Goal: Information Seeking & Learning: Understand process/instructions

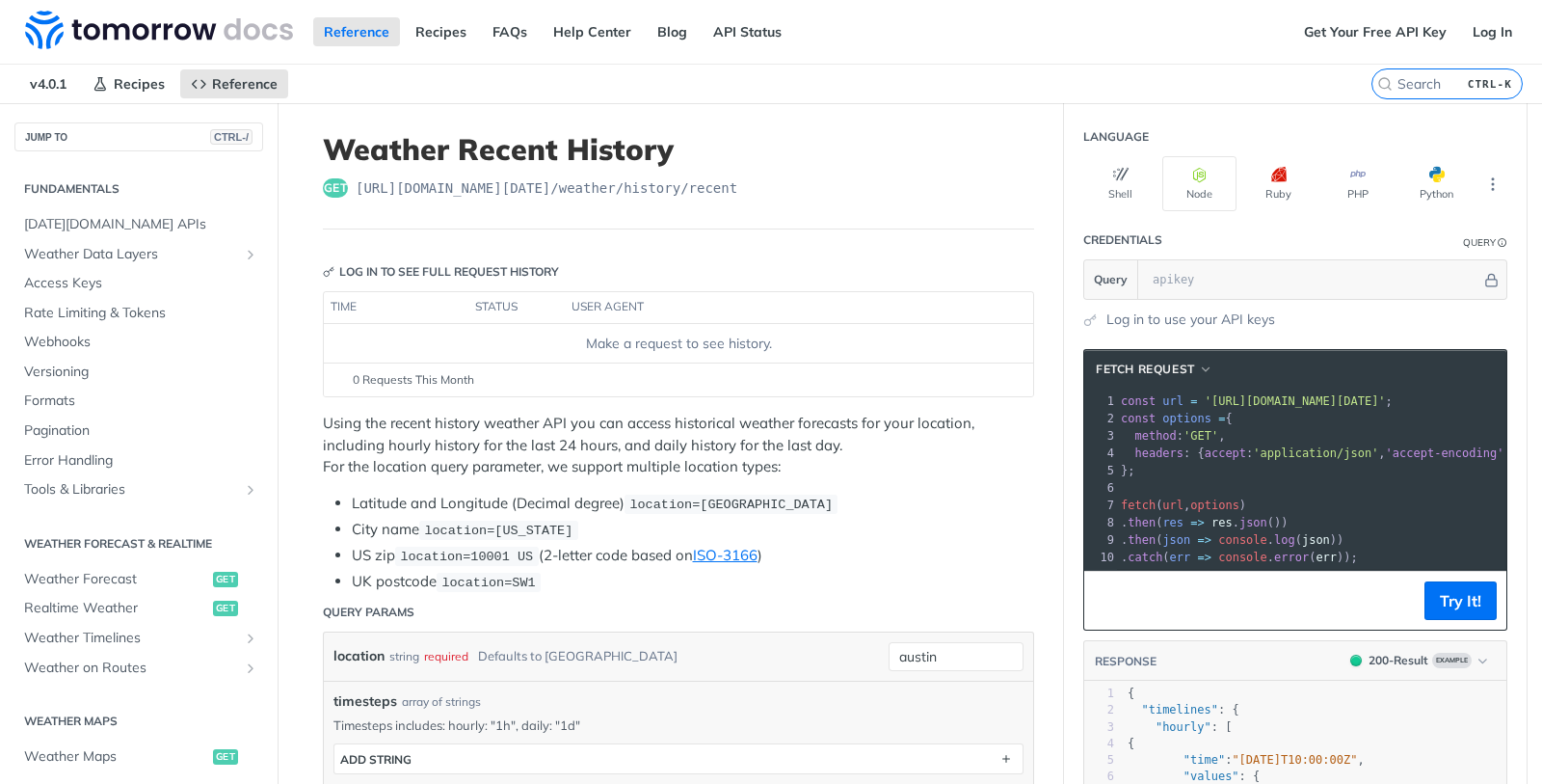
scroll to position [347, 0]
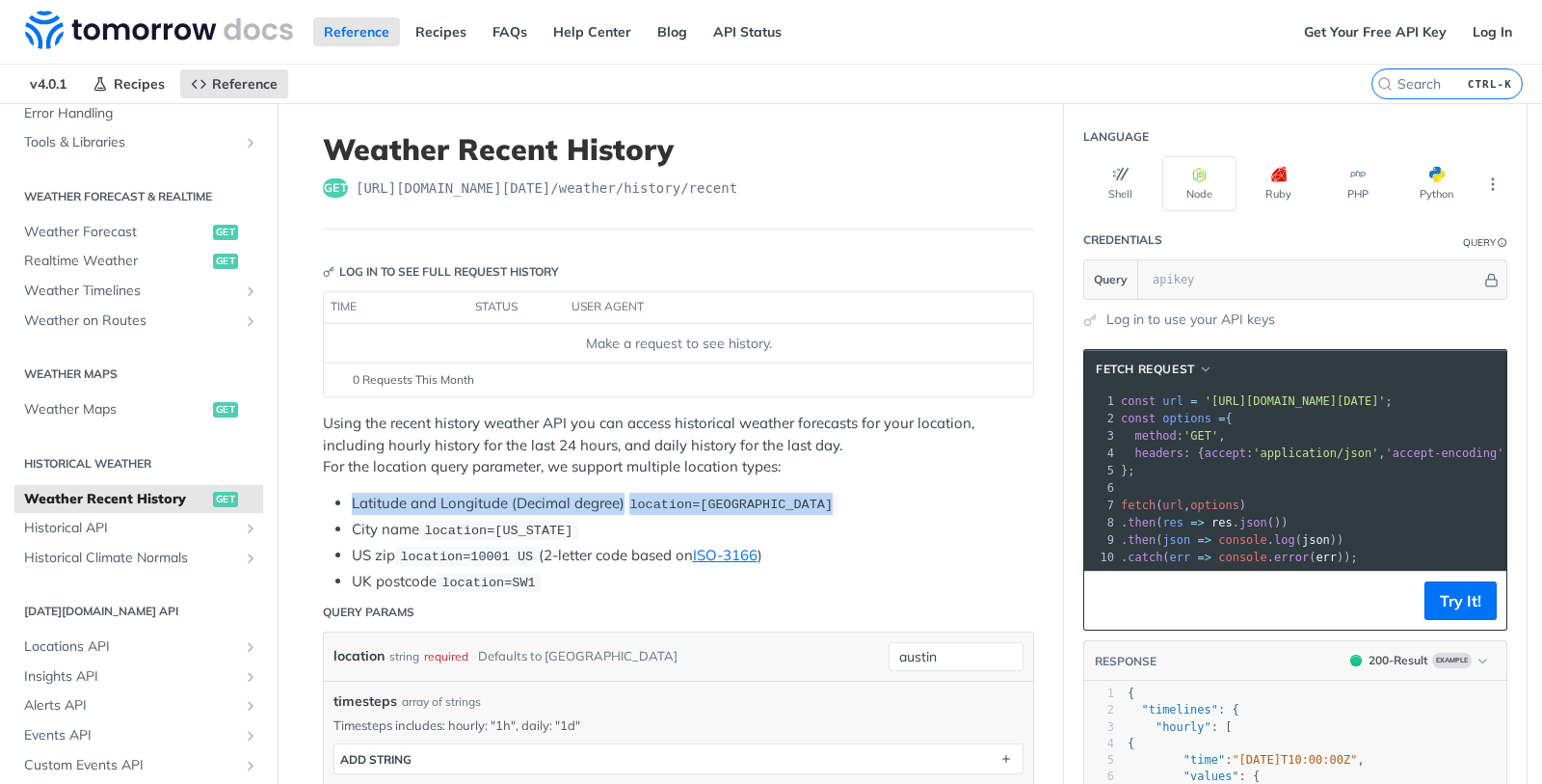
drag, startPoint x: 830, startPoint y: 506, endPoint x: 336, endPoint y: 509, distance: 494.0
click at [336, 509] on ul "Latitude and Longitude (Decimal degree) location=[GEOGRAPHIC_DATA] City name lo…" at bounding box center [679, 542] width 711 height 101
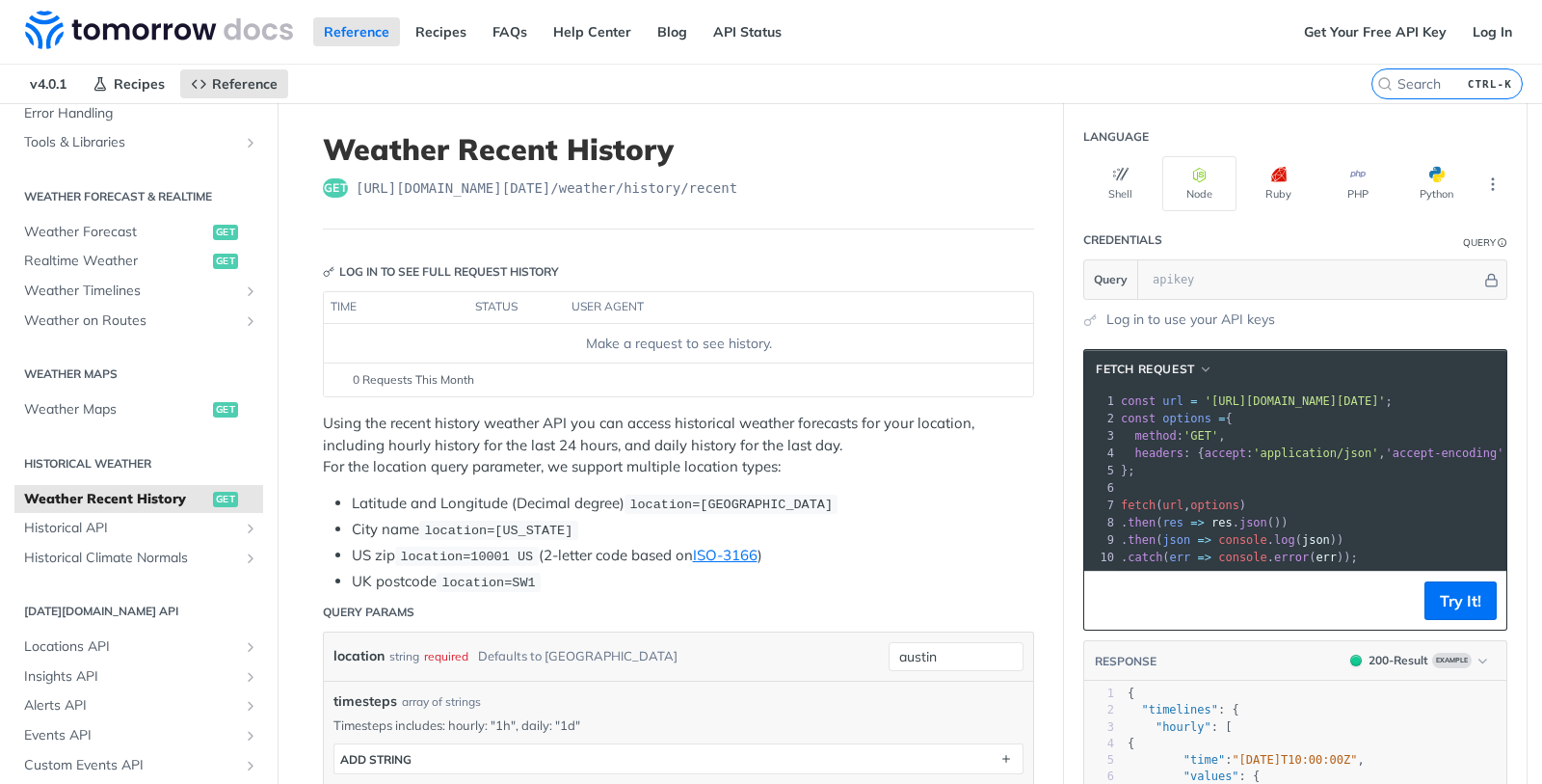
click at [346, 471] on p "Using the recent history weather API you can access historical weather forecast…" at bounding box center [679, 444] width 711 height 65
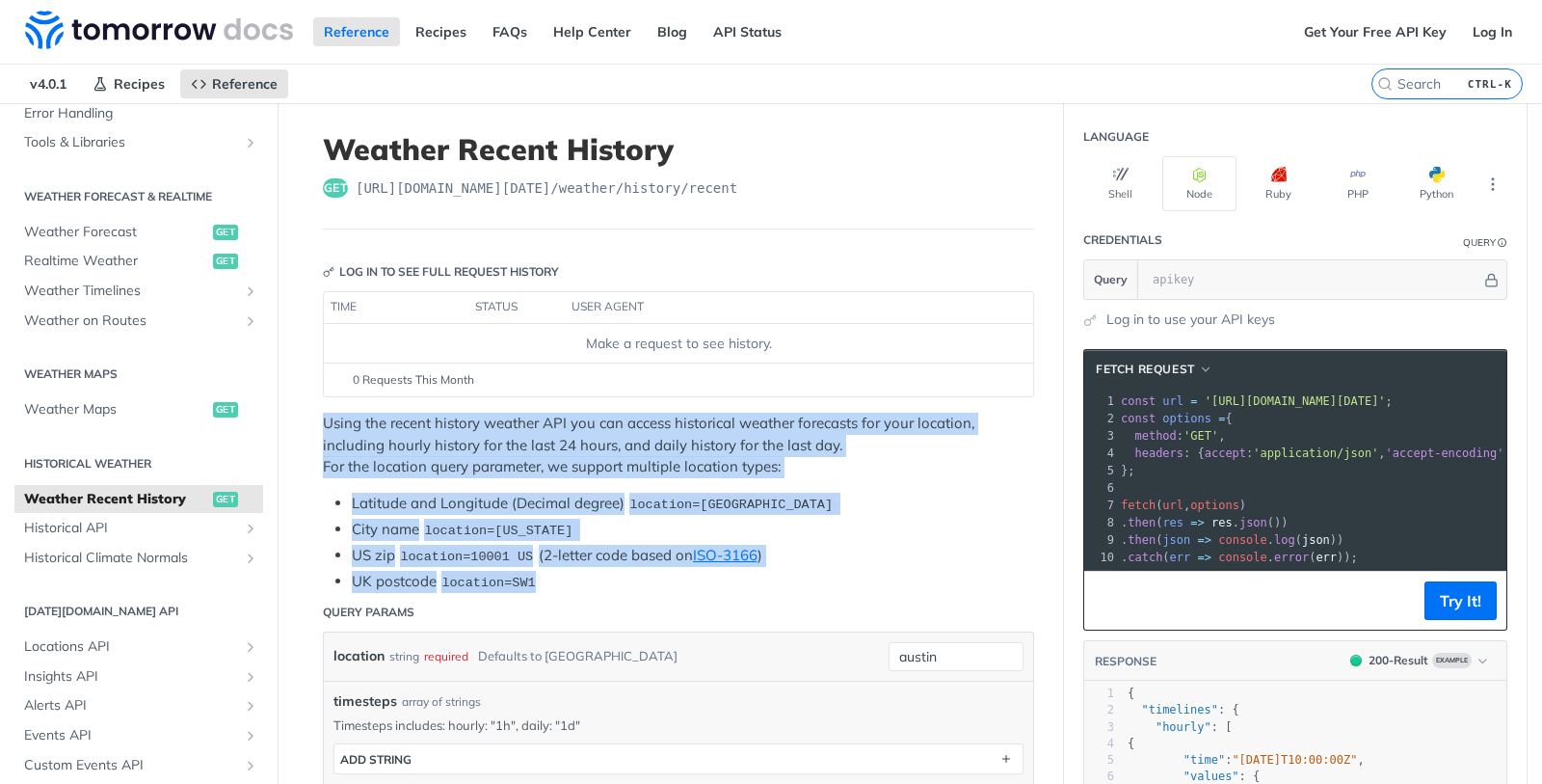
drag, startPoint x: 315, startPoint y: 416, endPoint x: 821, endPoint y: 587, distance: 534.1
click at [821, 587] on div "Using the recent history weather API you can access historical weather forecast…" at bounding box center [679, 502] width 711 height 181
click at [821, 587] on li "UK postcode location=SW1" at bounding box center [692, 581] width 683 height 22
drag, startPoint x: 616, startPoint y: 581, endPoint x: 283, endPoint y: 418, distance: 370.8
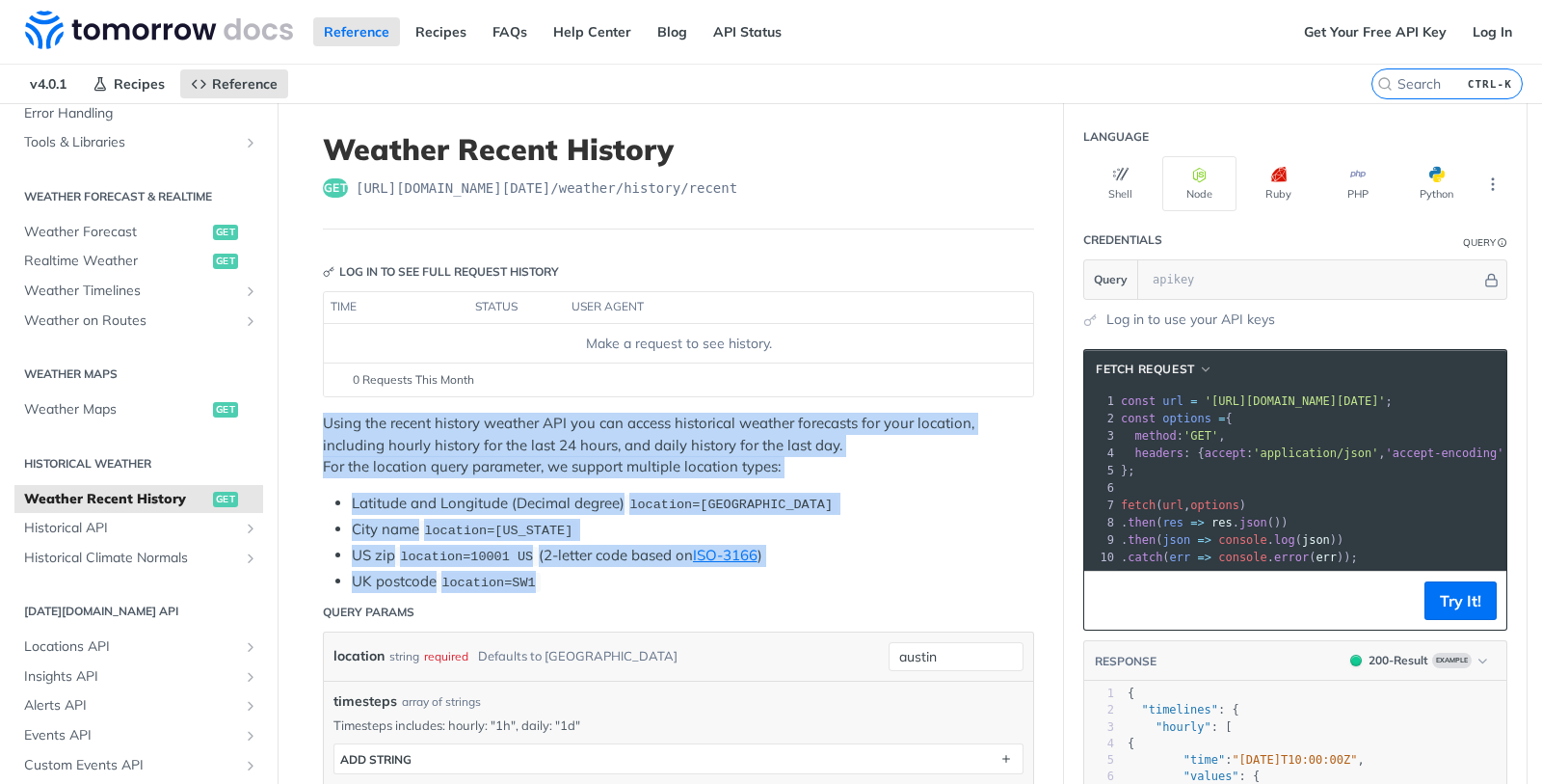
click at [354, 416] on p "Using the recent history weather API you can access historical weather forecast…" at bounding box center [679, 444] width 711 height 65
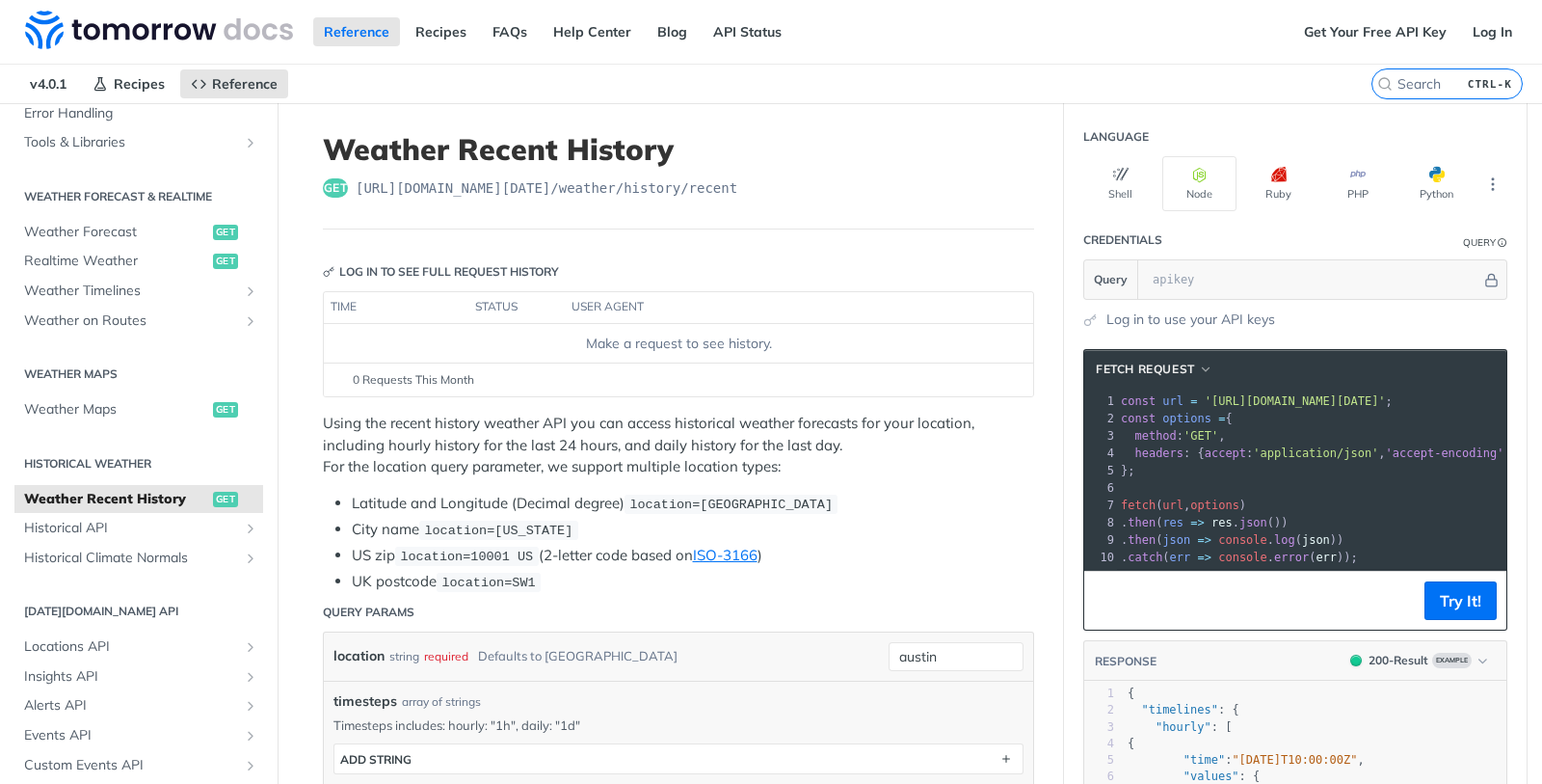
click at [551, 598] on header "Query Params" at bounding box center [679, 611] width 711 height 38
